Goal: Check status: Check status

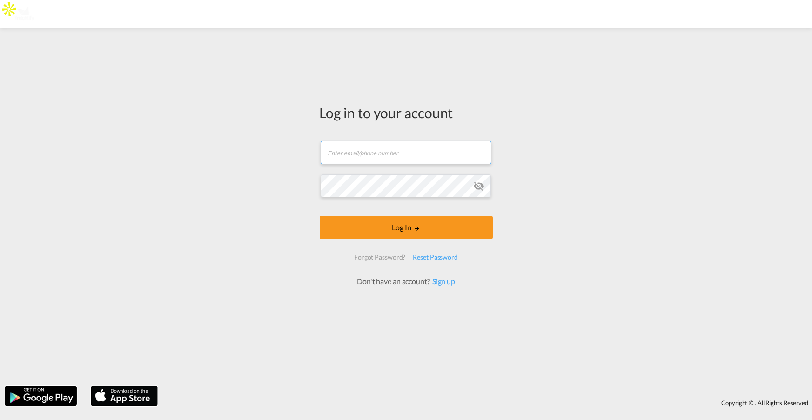
type input "[PERSON_NAME][EMAIL_ADDRESS][DOMAIN_NAME]"
click at [443, 155] on input "[PERSON_NAME][EMAIL_ADDRESS][DOMAIN_NAME]" at bounding box center [406, 152] width 171 height 23
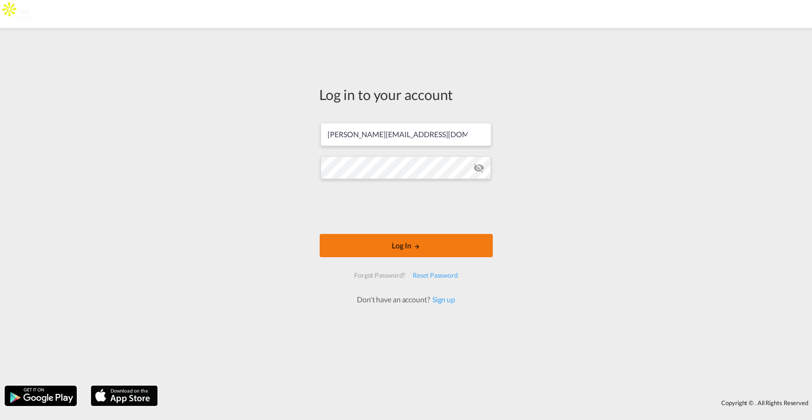
click at [393, 245] on button "Log In" at bounding box center [406, 245] width 173 height 23
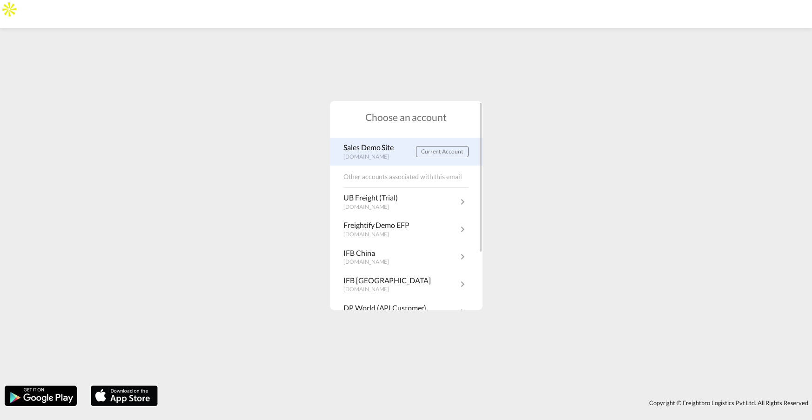
click at [370, 143] on p "Sales Demo Site" at bounding box center [371, 147] width 55 height 10
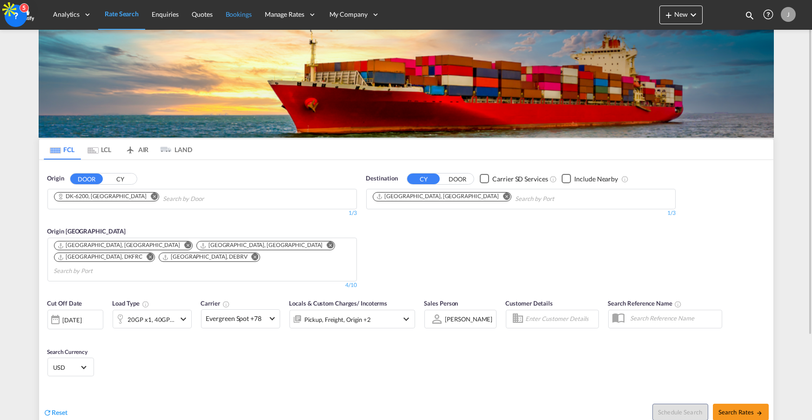
click at [236, 12] on span "Bookings" at bounding box center [239, 14] width 26 height 8
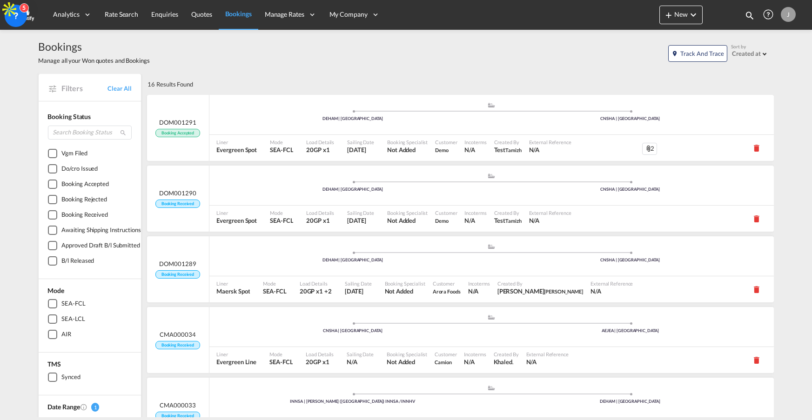
drag, startPoint x: 13, startPoint y: 17, endPoint x: 0, endPoint y: 238, distance: 221.4
click at [0, 238] on body "Analytics Reports Dashboard Rate Search Enquiries Quotes Bookings" at bounding box center [406, 210] width 812 height 420
drag, startPoint x: 22, startPoint y: 22, endPoint x: 0, endPoint y: 413, distance: 392.0
click at [0, 413] on body "Analytics Reports Dashboard Rate Search Enquiries Quotes Bookings" at bounding box center [406, 210] width 812 height 420
click at [686, 49] on button "Track and Trace" at bounding box center [698, 53] width 60 height 17
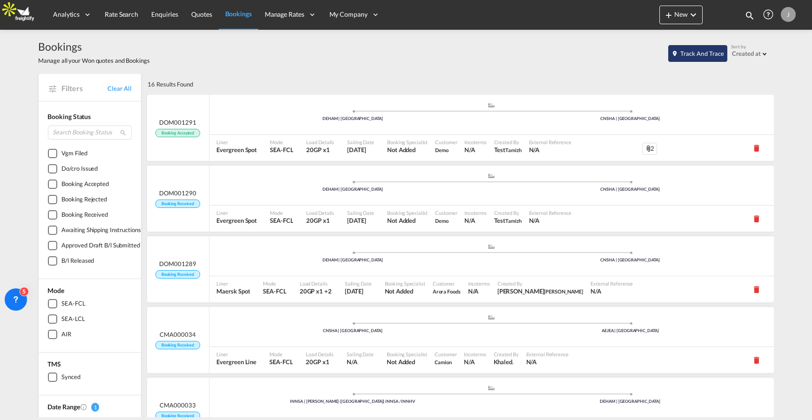
select select "10"
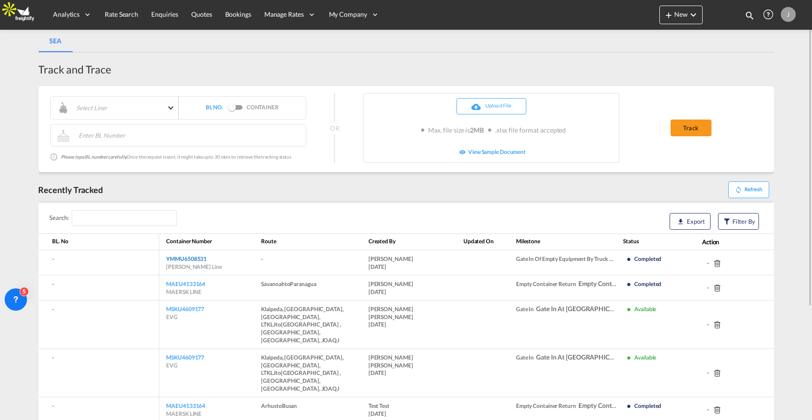
click at [206, 261] on link "YMMU6508531" at bounding box center [186, 258] width 40 height 7
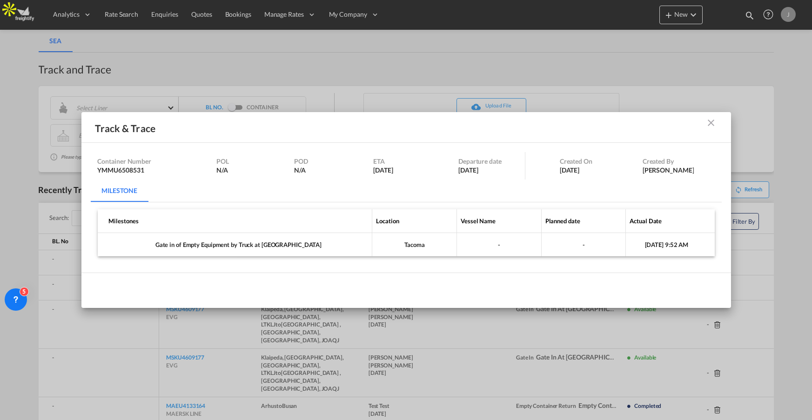
click at [711, 120] on md-icon "icon-close m-10 fg-AAA8AD cursor" at bounding box center [710, 122] width 11 height 11
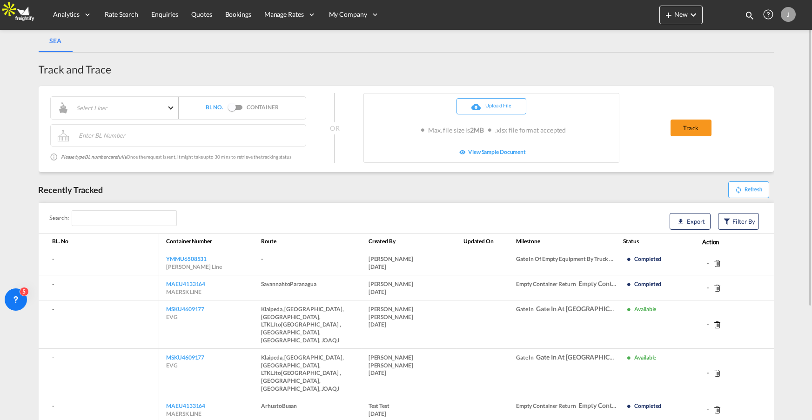
click at [787, 16] on div "J" at bounding box center [788, 14] width 15 height 15
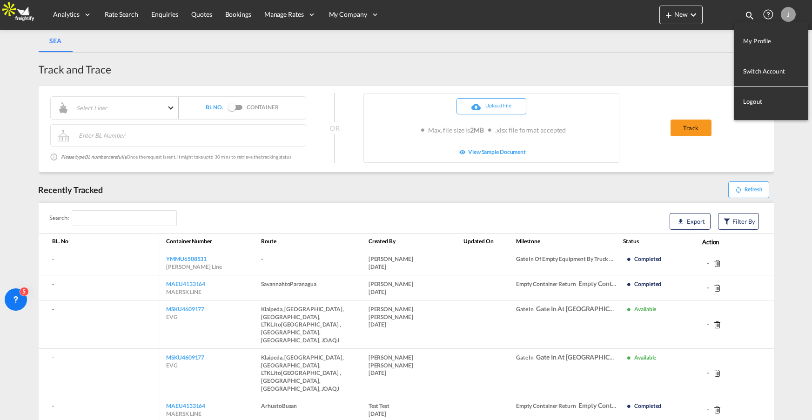
click at [754, 105] on button "Logout" at bounding box center [771, 101] width 74 height 19
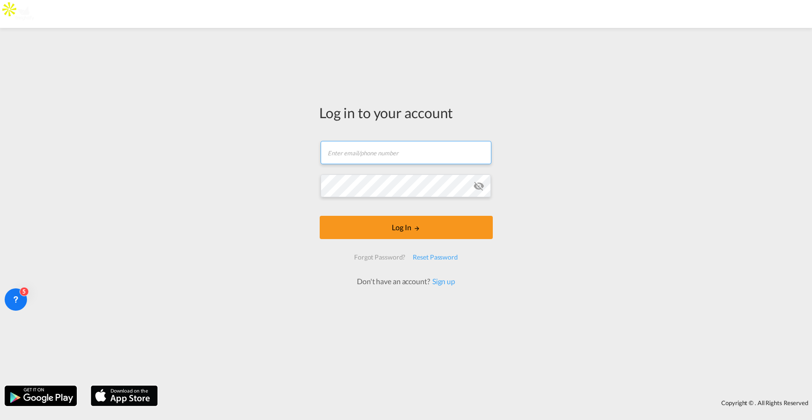
type input "jesper.johansen@freightify.com"
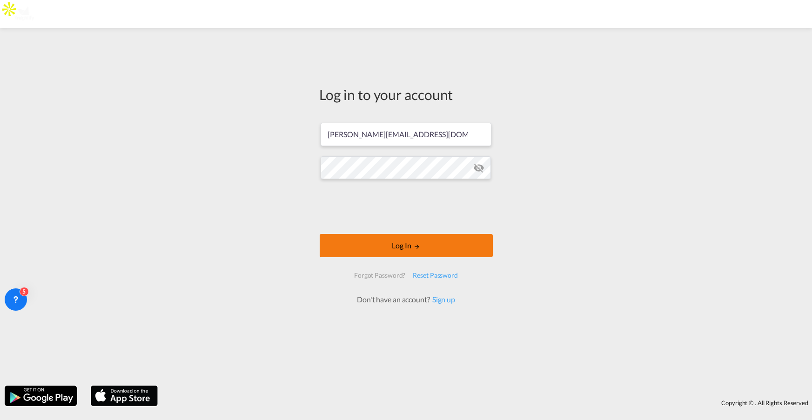
click at [399, 256] on button "Log In" at bounding box center [406, 245] width 173 height 23
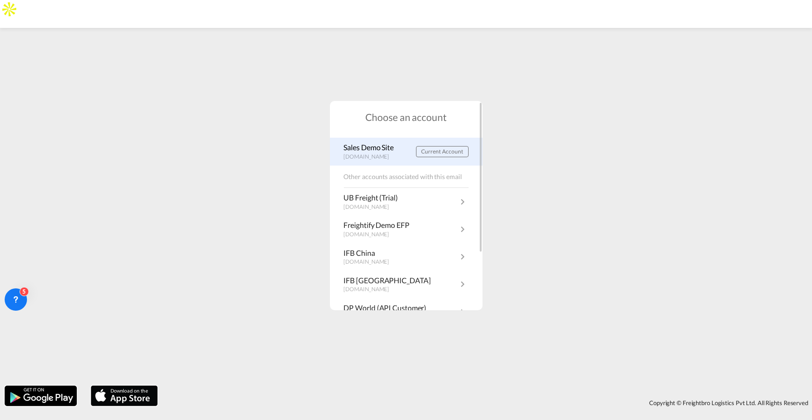
click at [381, 149] on p "Sales Demo Site" at bounding box center [371, 147] width 55 height 10
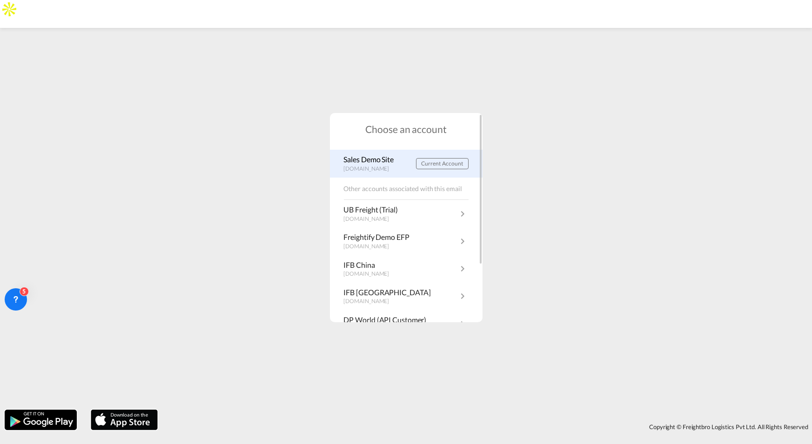
click at [370, 170] on p "[DOMAIN_NAME]" at bounding box center [371, 169] width 55 height 8
click at [377, 174] on div "Sales Demo Site demo.freightify.com Current Account" at bounding box center [406, 163] width 153 height 27
click at [436, 168] on button "Current Account" at bounding box center [442, 163] width 53 height 11
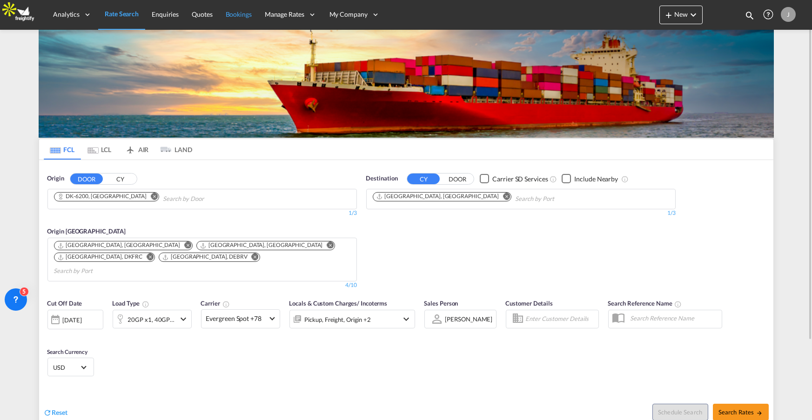
click at [232, 14] on span "Bookings" at bounding box center [239, 14] width 26 height 8
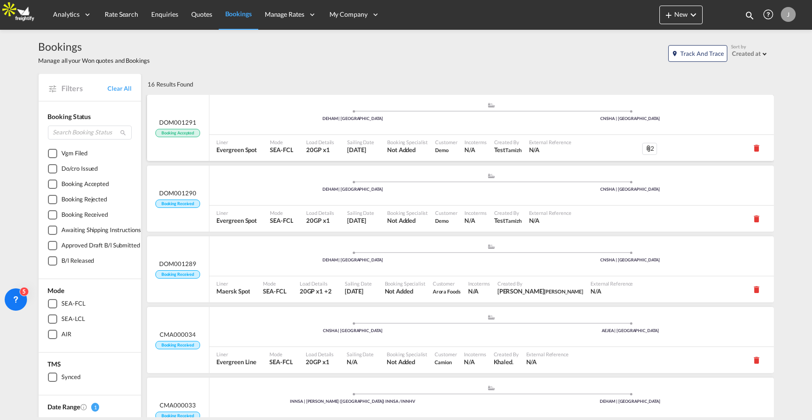
click at [293, 144] on span "Mode" at bounding box center [281, 142] width 23 height 7
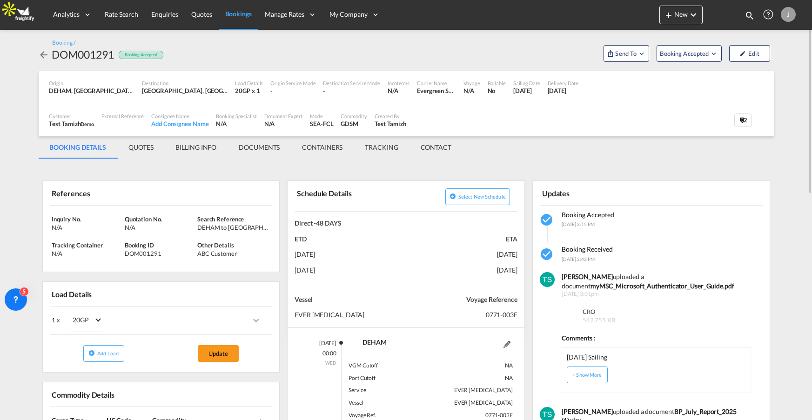
click at [378, 145] on md-tab-item "TRACKING" at bounding box center [381, 147] width 55 height 22
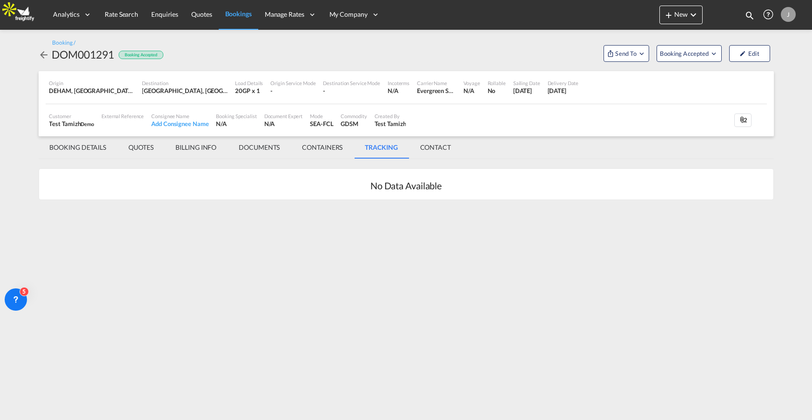
click at [329, 140] on md-tab-item "CONTAINERS" at bounding box center [322, 147] width 63 height 22
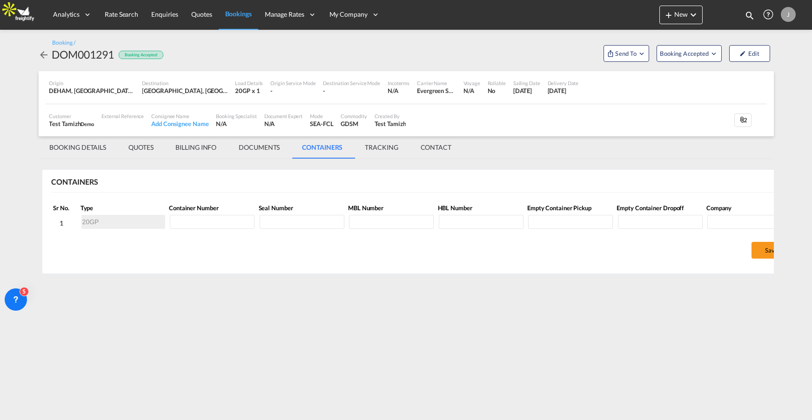
click at [144, 54] on div "Booking Accepted" at bounding box center [141, 55] width 45 height 9
click at [711, 45] on button "Booking Accepted" at bounding box center [689, 53] width 65 height 17
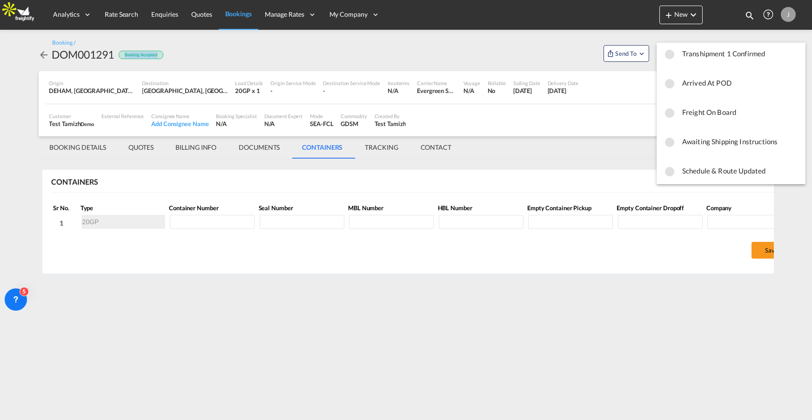
scroll to position [263, 0]
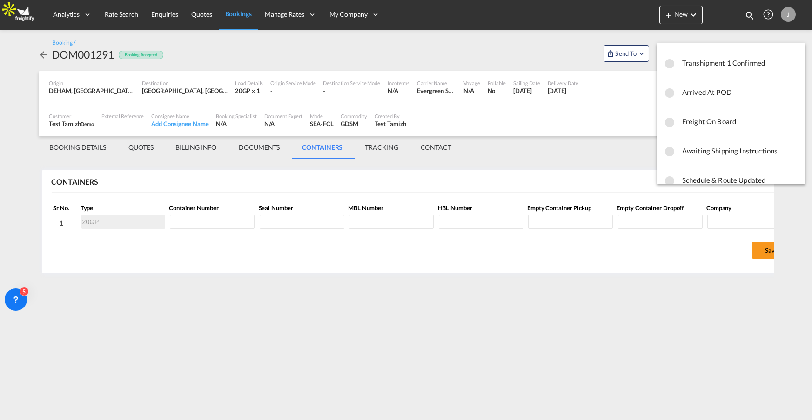
click at [639, 52] on md-backdrop at bounding box center [406, 210] width 812 height 420
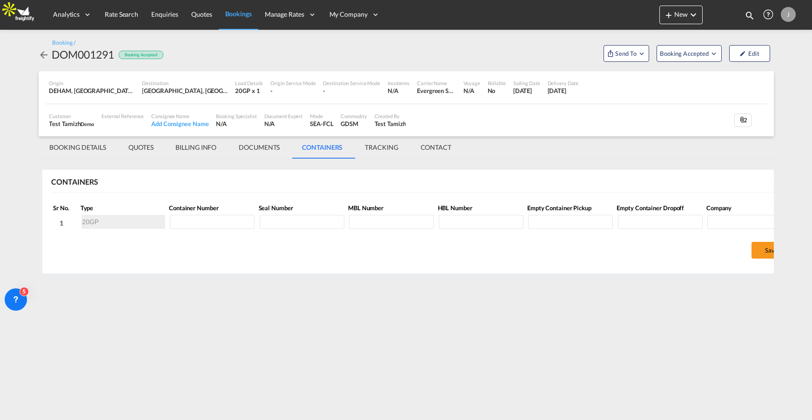
click at [639, 52] on md-icon "Open demo menu" at bounding box center [642, 53] width 8 height 8
click at [686, 54] on md-backdrop at bounding box center [406, 210] width 812 height 420
click at [686, 55] on span "Booking Accepted" at bounding box center [685, 53] width 50 height 9
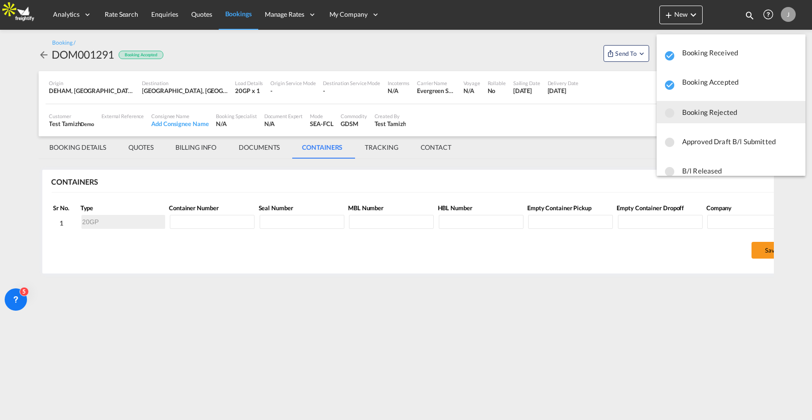
scroll to position [0, 0]
click at [544, 273] on md-backdrop at bounding box center [406, 210] width 812 height 420
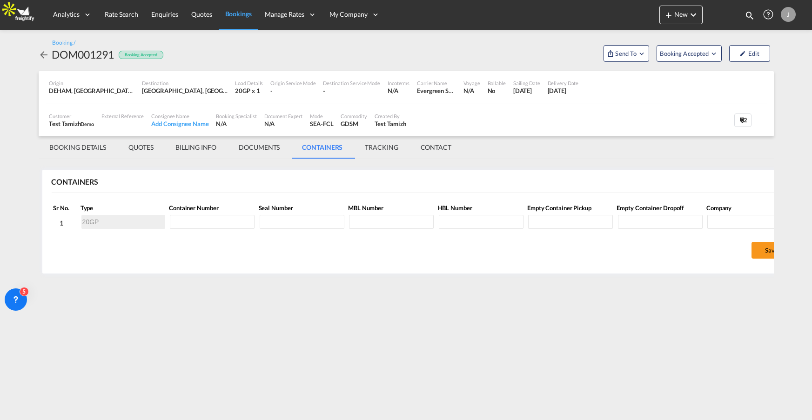
click at [787, 13] on div "J" at bounding box center [788, 14] width 15 height 15
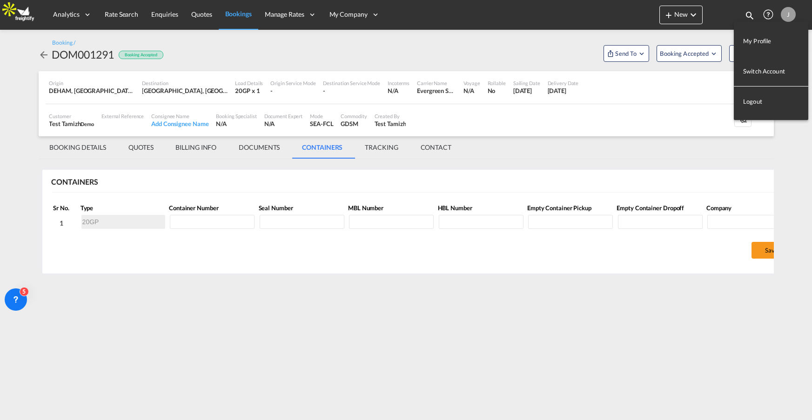
click at [753, 98] on button "Logout" at bounding box center [771, 101] width 74 height 19
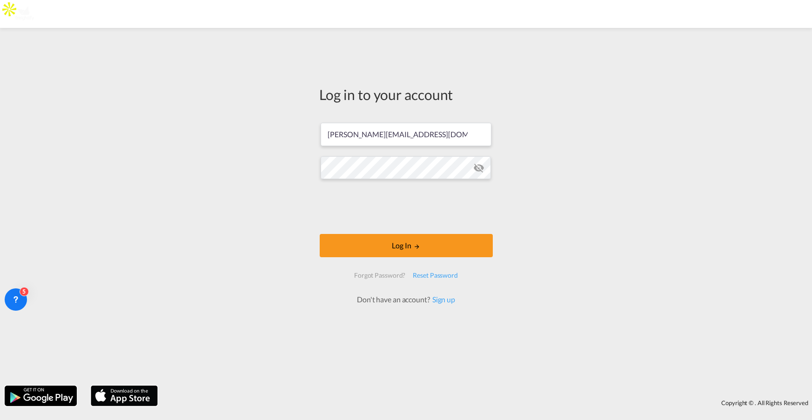
type input "[PERSON_NAME][EMAIL_ADDRESS][DOMAIN_NAME]"
click at [422, 249] on button "Log In" at bounding box center [406, 245] width 173 height 23
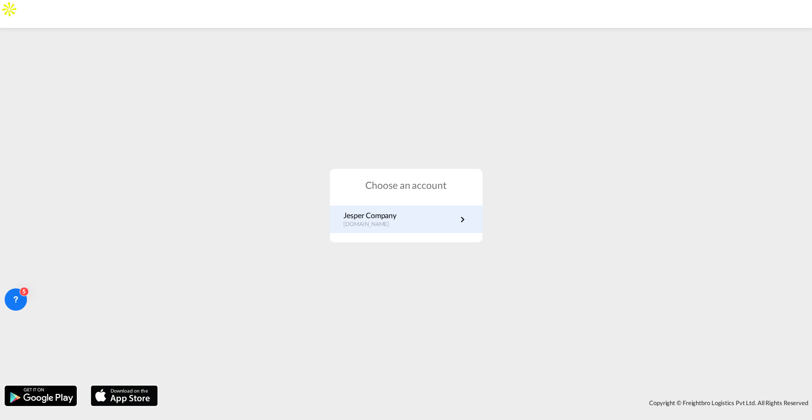
click at [458, 216] on md-icon "icon-chevron-right" at bounding box center [462, 219] width 11 height 11
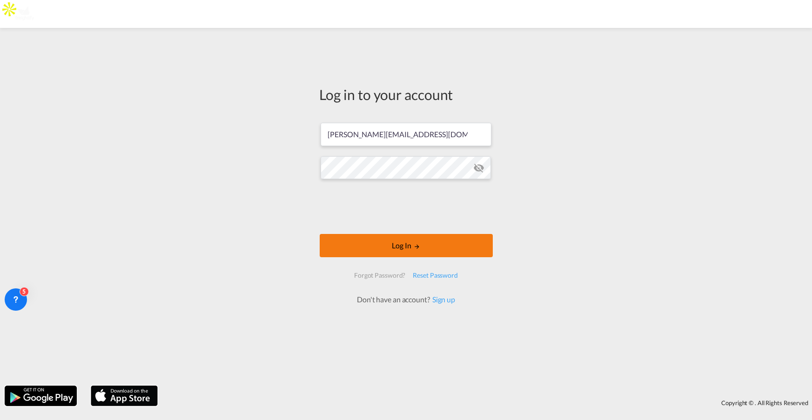
click at [403, 248] on button "Log In" at bounding box center [406, 245] width 173 height 23
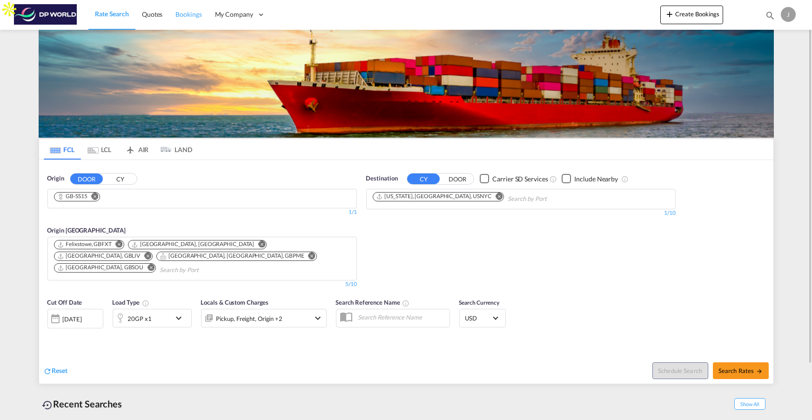
click at [189, 14] on span "Bookings" at bounding box center [188, 14] width 26 height 8
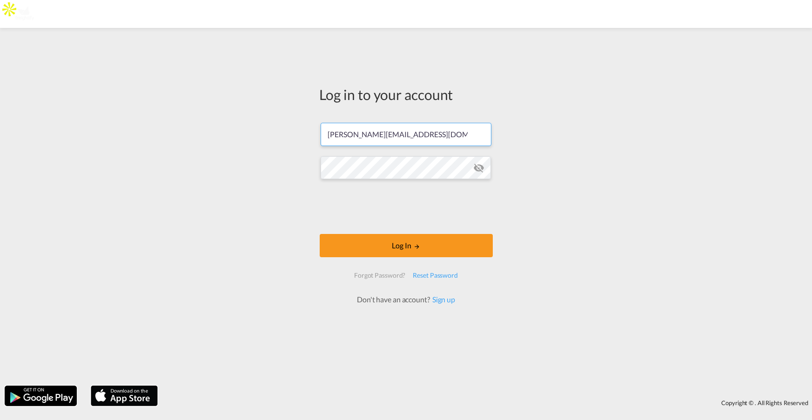
click at [449, 133] on input "[PERSON_NAME][EMAIL_ADDRESS][DOMAIN_NAME]" at bounding box center [406, 134] width 171 height 23
type input "[EMAIL_ADDRESS][DOMAIN_NAME]"
click at [401, 249] on button "Log In" at bounding box center [406, 245] width 173 height 23
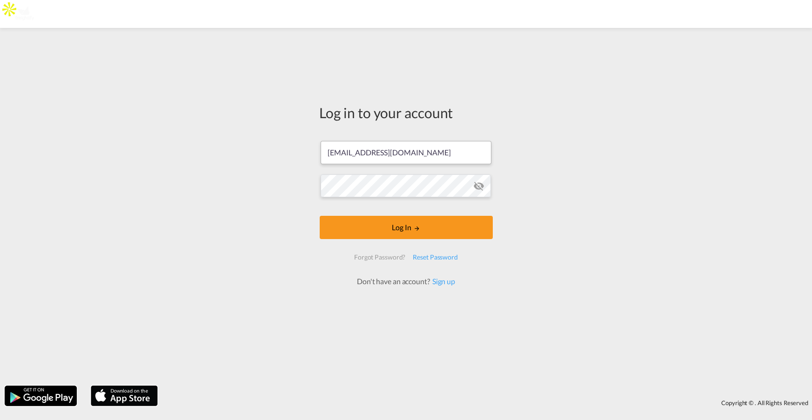
click at [411, 154] on input "[EMAIL_ADDRESS][DOMAIN_NAME]" at bounding box center [406, 152] width 171 height 23
click at [411, 154] on input "process@freightify.com" at bounding box center [406, 152] width 171 height 23
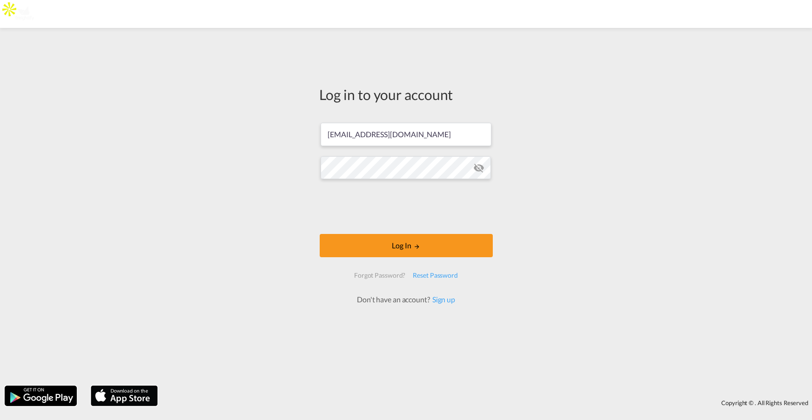
type input "testshipper@freightify.com"
click at [384, 240] on button "Log In" at bounding box center [406, 245] width 173 height 23
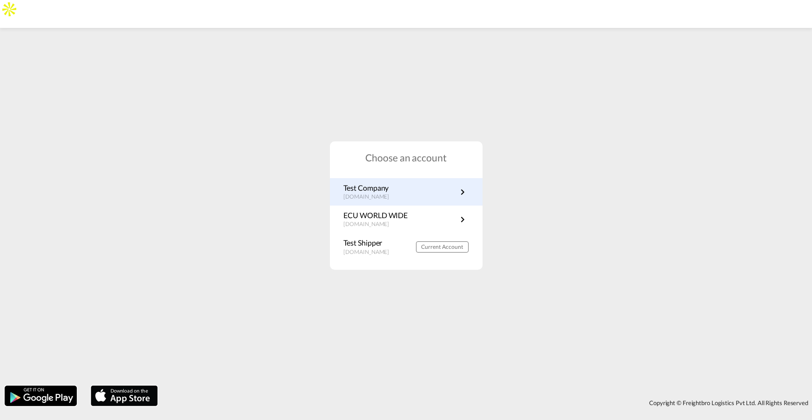
click at [449, 199] on link "Test Company solutions.freightify.com" at bounding box center [406, 192] width 125 height 18
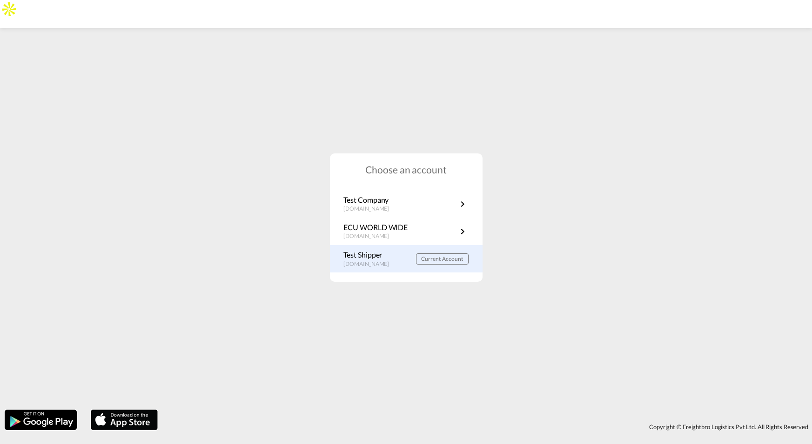
click at [366, 259] on p "Test Shipper" at bounding box center [371, 255] width 55 height 10
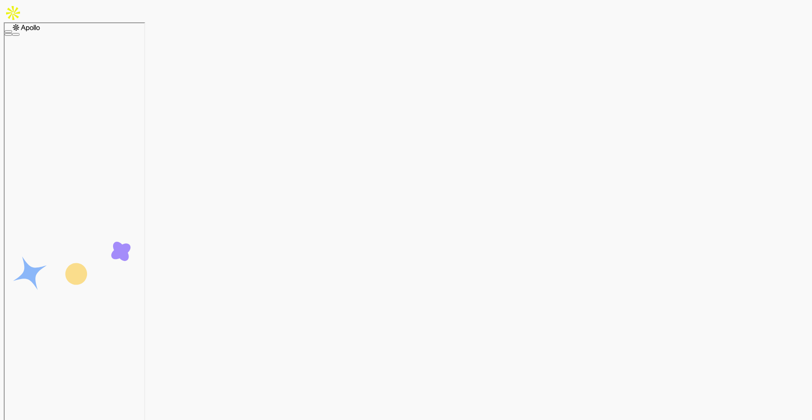
type input "Manzanillo, MXZLO"
type input "[GEOGRAPHIC_DATA], [GEOGRAPHIC_DATA]"
click at [110, 40] on span "Bookings" at bounding box center [97, 44] width 26 height 8
click at [74, 318] on div "[DATE]" at bounding box center [68, 325] width 40 height 14
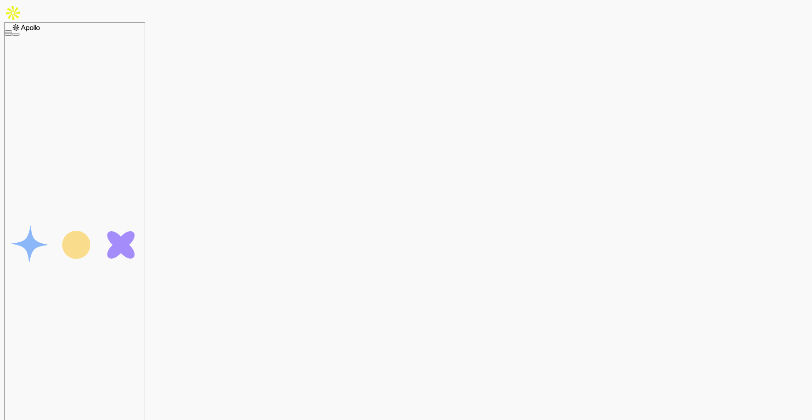
click at [62, 361] on div "01 Apr 2025" at bounding box center [68, 368] width 40 height 14
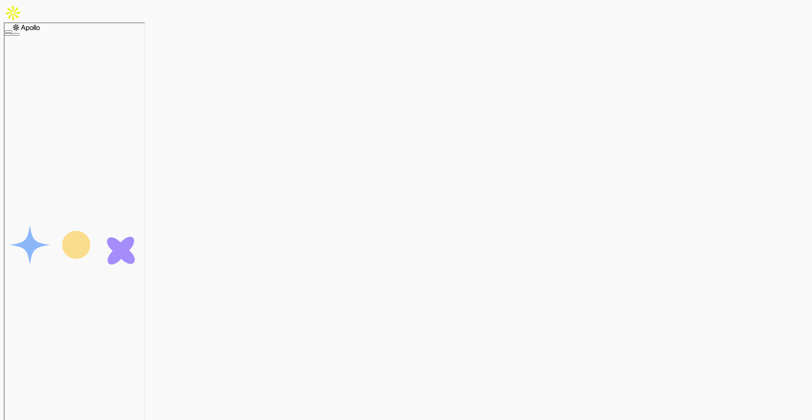
click at [65, 361] on div "07 Oct 2024" at bounding box center [68, 368] width 40 height 14
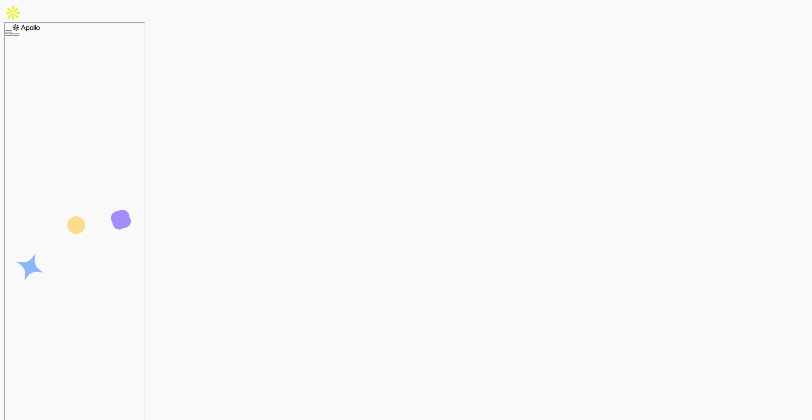
click at [48, 277] on div "SEA-FCL" at bounding box center [48, 281] width 0 height 8
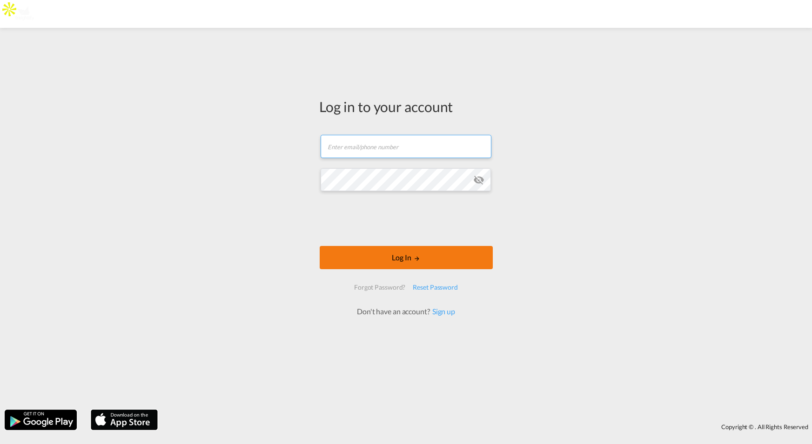
type input "[EMAIL_ADDRESS][DOMAIN_NAME]"
click at [395, 258] on button "Log In" at bounding box center [406, 257] width 173 height 23
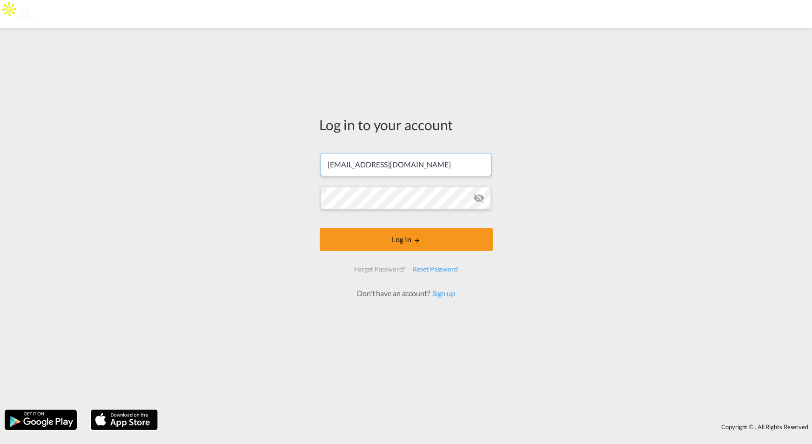
click at [423, 164] on input "testshipper@freightify.com" at bounding box center [406, 164] width 171 height 23
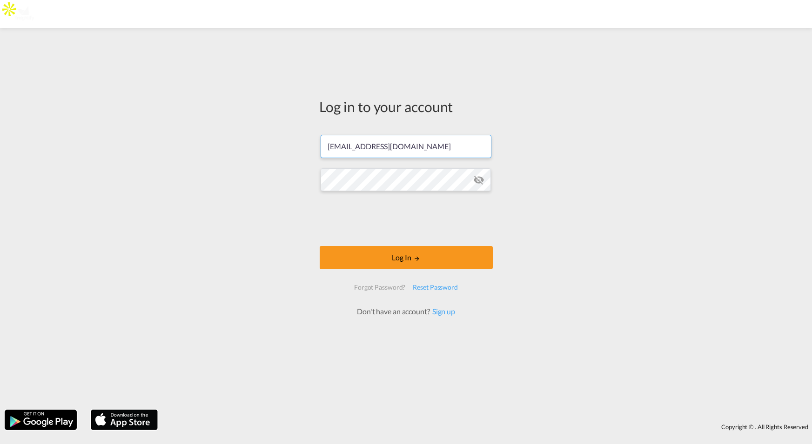
type input "jesper.johansen@freightify.in"
click at [481, 181] on md-icon "icon-eye-off" at bounding box center [478, 180] width 11 height 11
click at [392, 262] on button "Log In" at bounding box center [406, 257] width 173 height 23
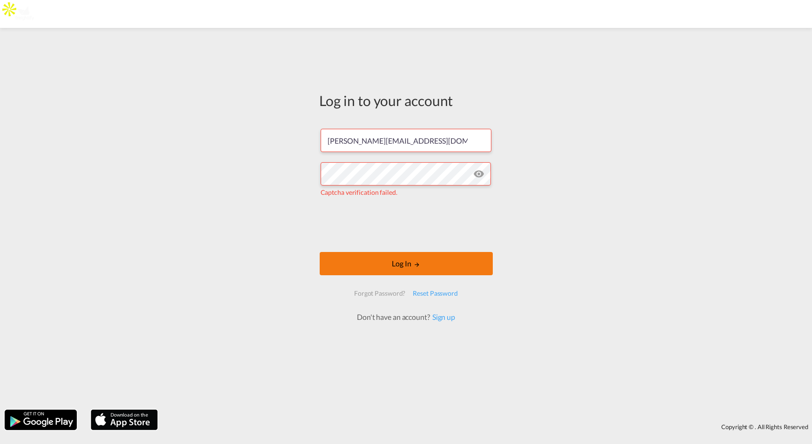
click at [415, 259] on button "Log In" at bounding box center [406, 263] width 173 height 23
click at [406, 264] on button "Log In" at bounding box center [406, 263] width 173 height 23
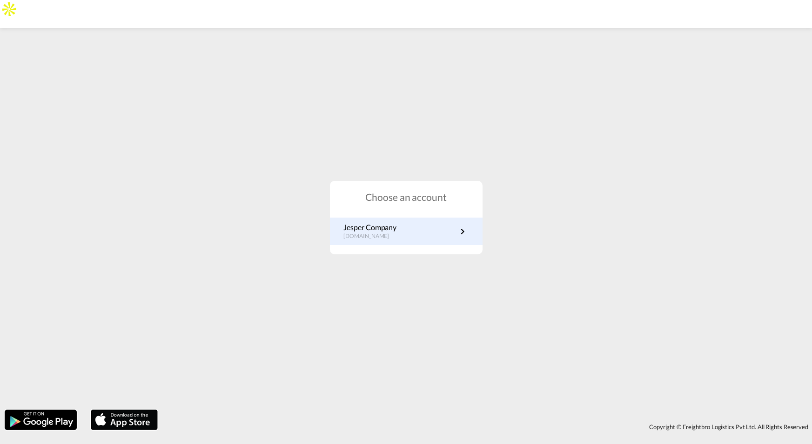
click at [463, 233] on md-icon "icon-chevron-right" at bounding box center [462, 231] width 11 height 11
